Goal: Information Seeking & Learning: Learn about a topic

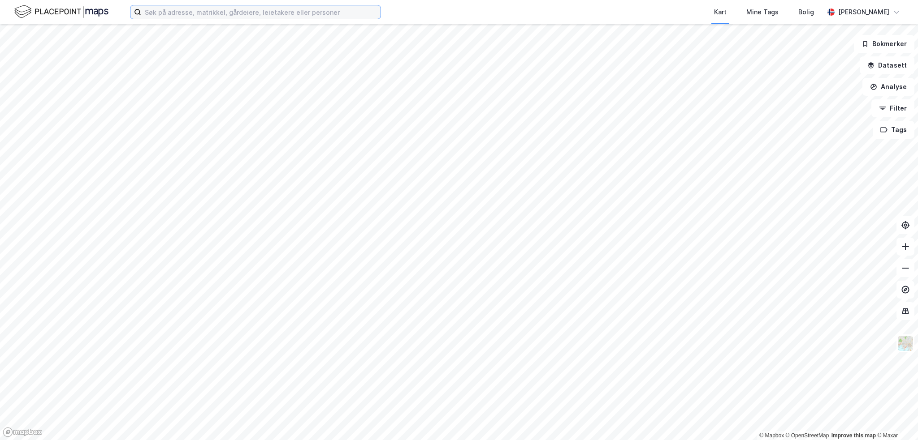
click at [168, 10] on input at bounding box center [260, 11] width 239 height 13
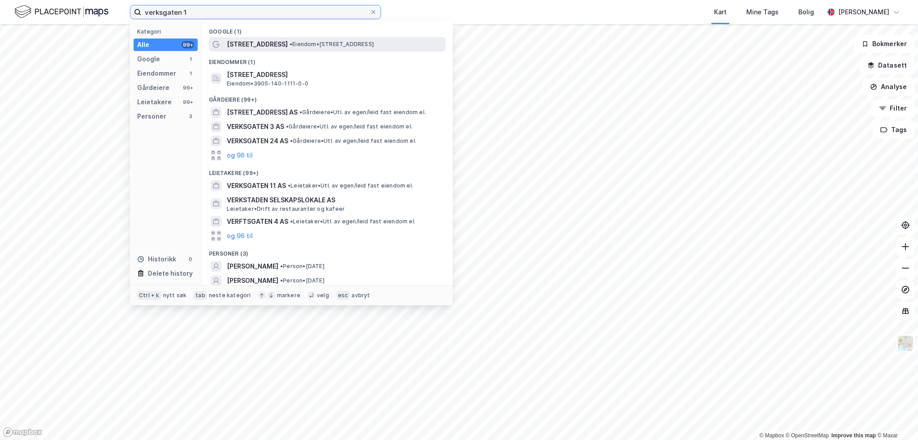
type input "verksgaten 1"
click at [290, 41] on span "• Eiendom • [STREET_ADDRESS]" at bounding box center [331, 44] width 84 height 7
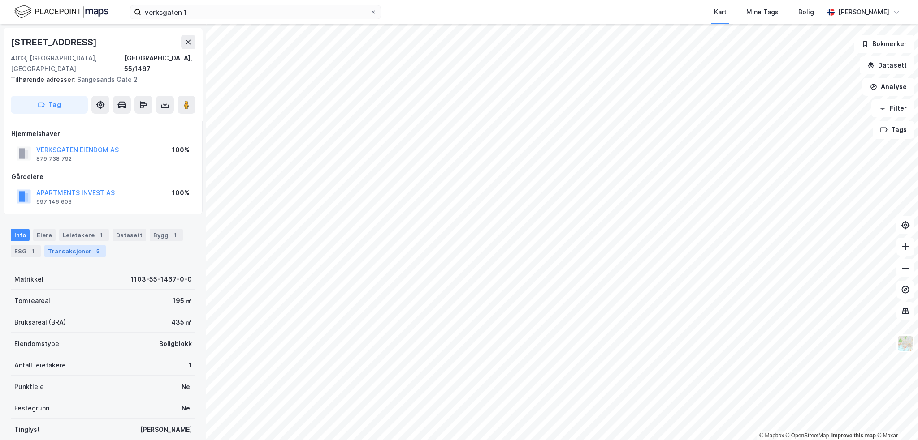
click at [71, 245] on div "Transaksjoner 5" at bounding box center [74, 251] width 61 height 13
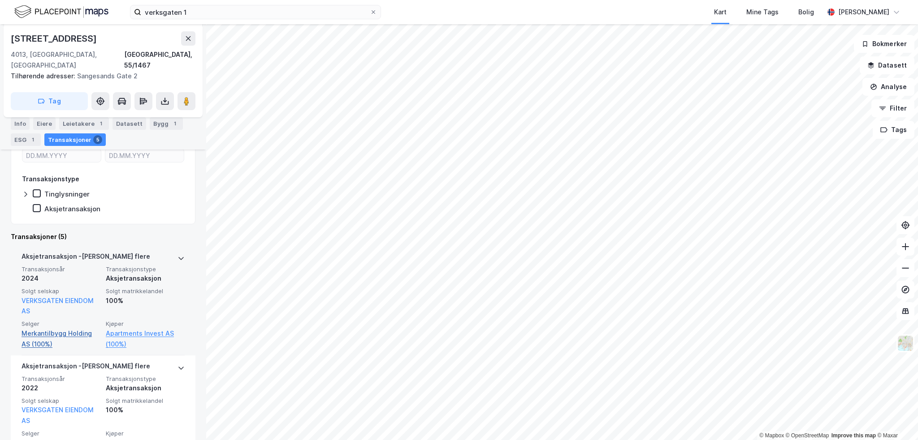
scroll to position [179, 0]
click at [120, 329] on link "Apartments Invest AS (100%)" at bounding box center [145, 340] width 79 height 22
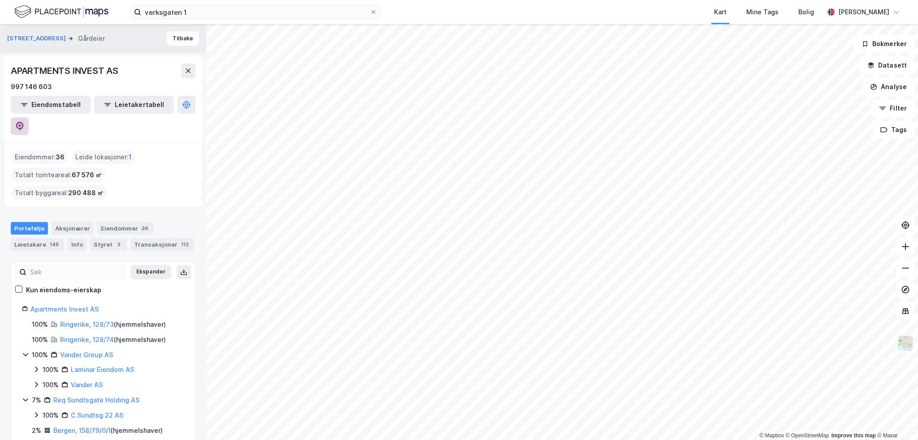
click at [24, 122] on icon at bounding box center [20, 126] width 8 height 9
